Goal: Find contact information: Find contact information

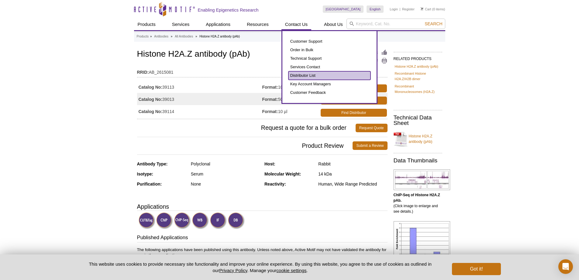
click at [325, 74] on link "Distributor List" at bounding box center [330, 75] width 82 height 9
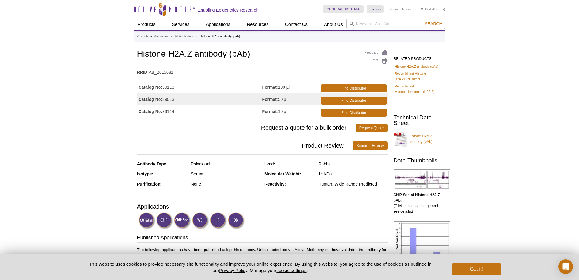
click at [183, 133] on h3 "Request a quote for a bulk order Request Quote" at bounding box center [262, 127] width 251 height 15
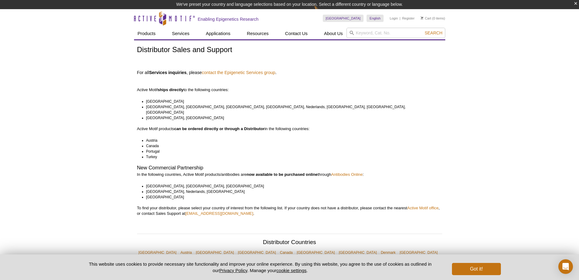
click at [490, 258] on pint-cookie-banner "This website uses cookies to provide necessary site functionality and improve y…" at bounding box center [289, 267] width 579 height 26
click at [492, 263] on button "Got it!" at bounding box center [476, 268] width 49 height 12
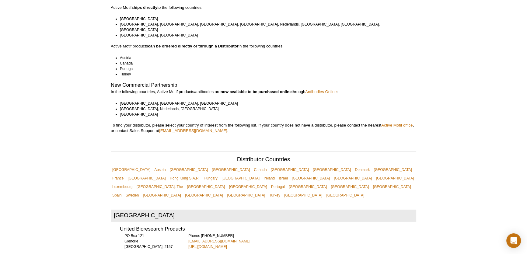
scroll to position [74, 0]
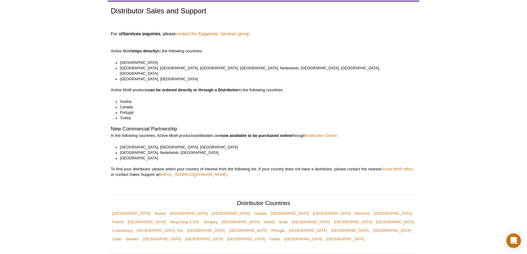
scroll to position [55, 0]
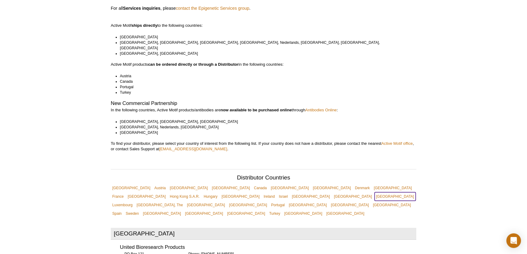
click at [374, 192] on link "[GEOGRAPHIC_DATA]" at bounding box center [394, 196] width 41 height 9
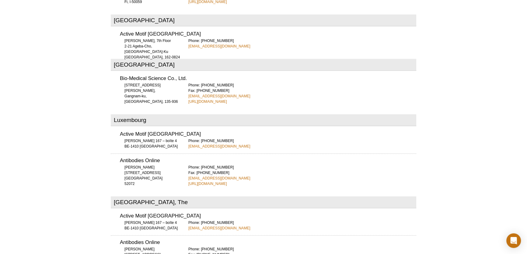
scroll to position [1466, 0]
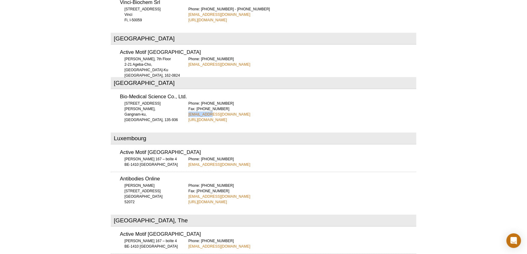
drag, startPoint x: 214, startPoint y: 94, endPoint x: 186, endPoint y: 96, distance: 27.4
click at [186, 96] on div "Bio-Medical Science Co., Ltd. [STREET_ADDRESS], [GEOGRAPHIC_DATA], 135-936 Phon…" at bounding box center [263, 106] width 305 height 33
copy link "[EMAIL_ADDRESS][DOMAIN_NAME]"
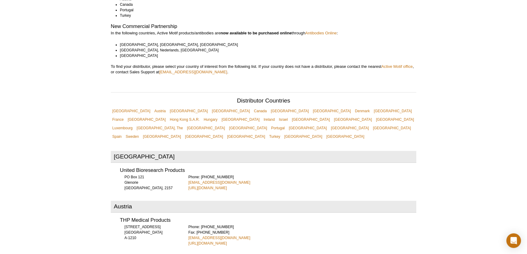
scroll to position [193, 0]
